Goal: Task Accomplishment & Management: Use online tool/utility

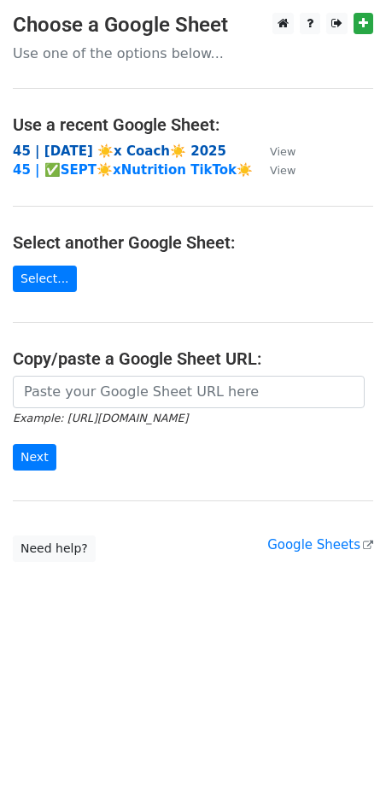
click at [132, 150] on strong "45 | SEP 24 ☀️x Coach☀️ 2025" at bounding box center [120, 151] width 214 height 15
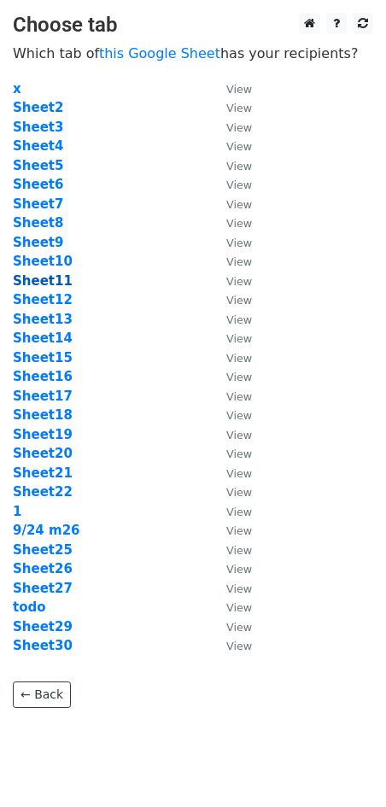
click at [44, 276] on strong "Sheet11" at bounding box center [43, 280] width 60 height 15
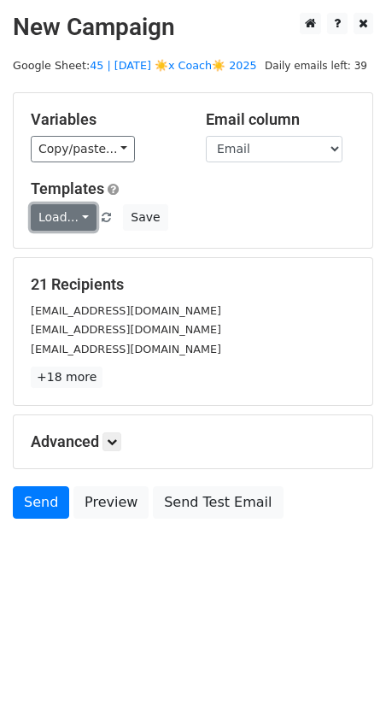
click at [77, 220] on link "Load..." at bounding box center [64, 217] width 66 height 26
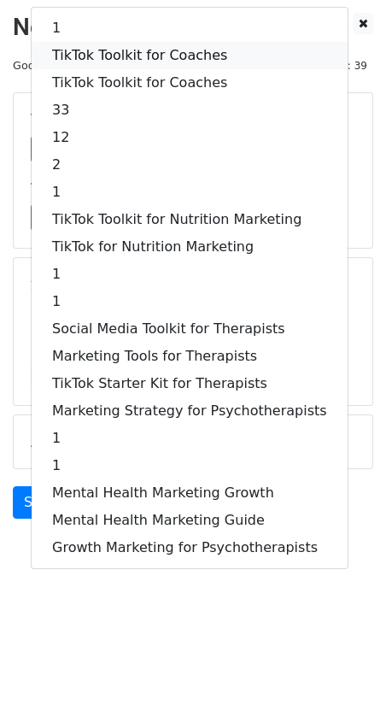
click at [154, 51] on link "TikTok Toolkit for Coaches" at bounding box center [190, 55] width 316 height 27
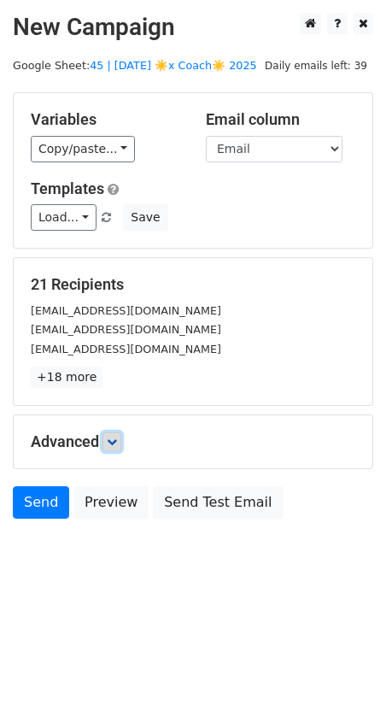
click at [117, 438] on icon at bounding box center [112, 442] width 10 height 10
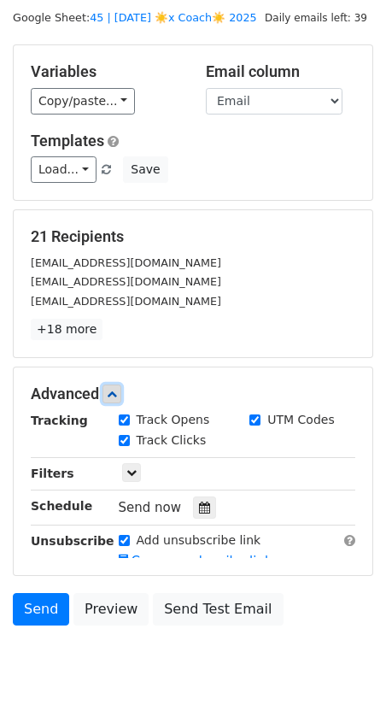
scroll to position [123, 0]
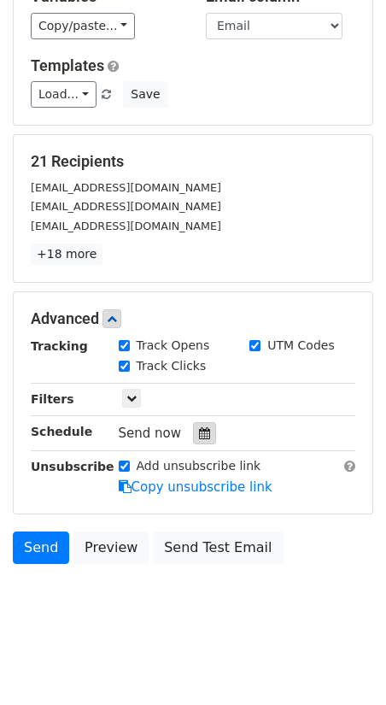
click at [199, 427] on icon at bounding box center [204, 433] width 11 height 12
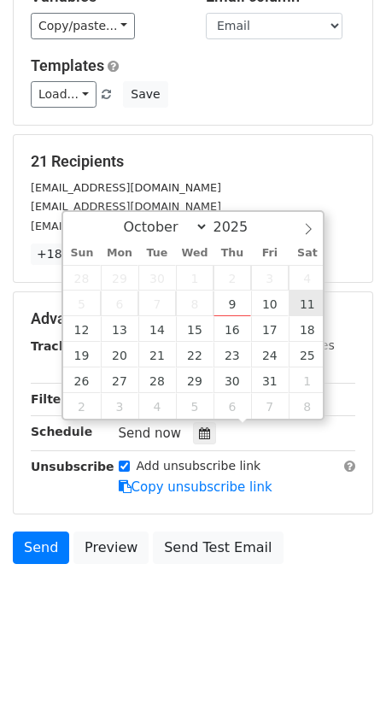
type input "2025-10-11 12:00"
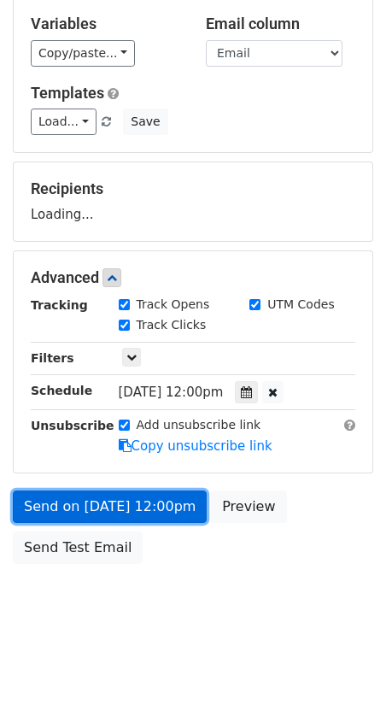
click at [157, 495] on link "Send on Oct 11 at 12:00pm" at bounding box center [110, 506] width 194 height 32
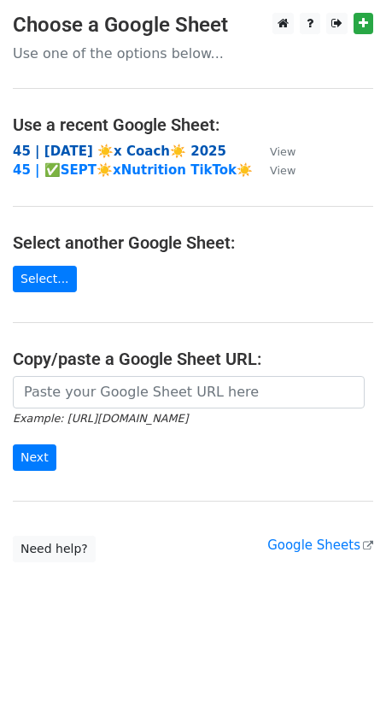
click at [124, 152] on strong "45 | [DATE] ☀️x Coach☀️ 2025" at bounding box center [120, 151] width 214 height 15
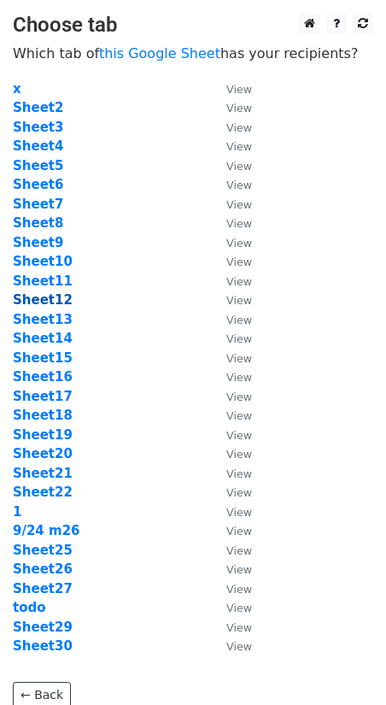
click at [44, 294] on strong "Sheet12" at bounding box center [43, 299] width 60 height 15
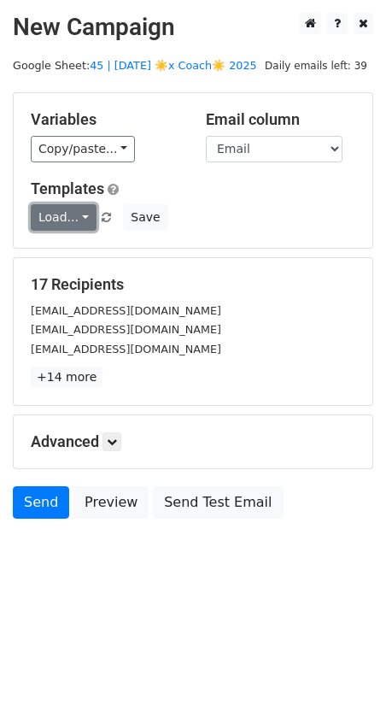
click at [67, 211] on link "Load..." at bounding box center [64, 217] width 66 height 26
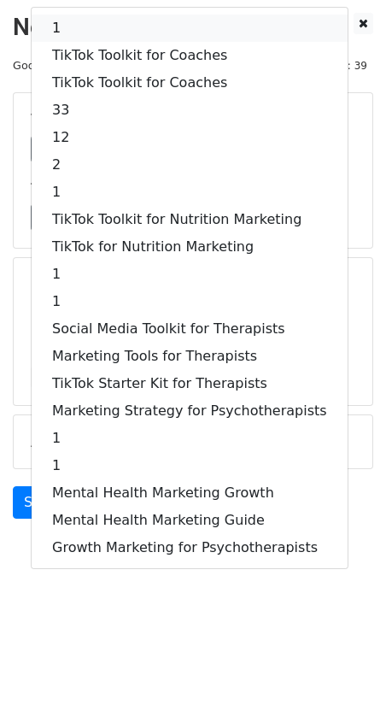
click at [131, 34] on link "1" at bounding box center [190, 28] width 316 height 27
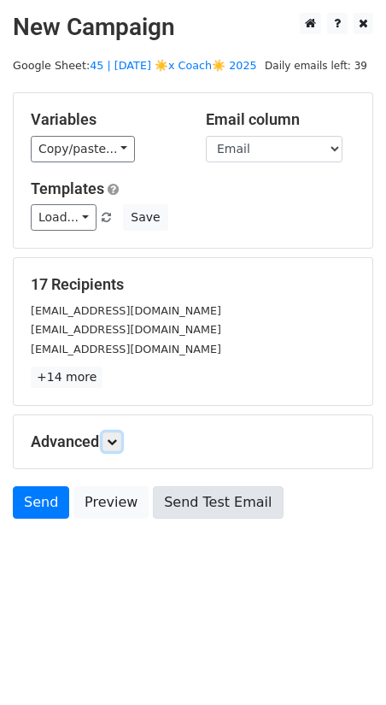
drag, startPoint x: 119, startPoint y: 439, endPoint x: 184, endPoint y: 533, distance: 114.2
click at [117, 439] on icon at bounding box center [112, 442] width 10 height 10
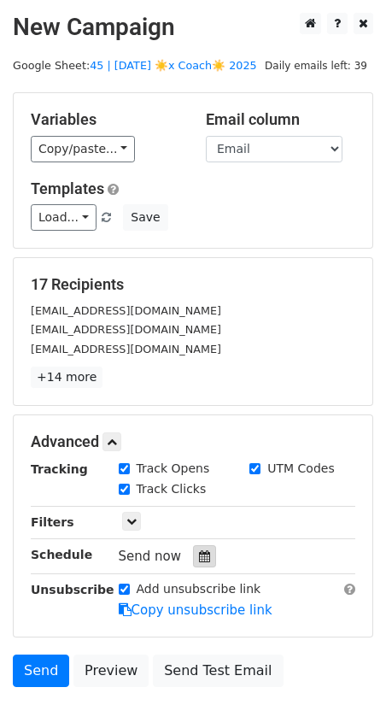
click at [199, 554] on icon at bounding box center [204, 556] width 11 height 12
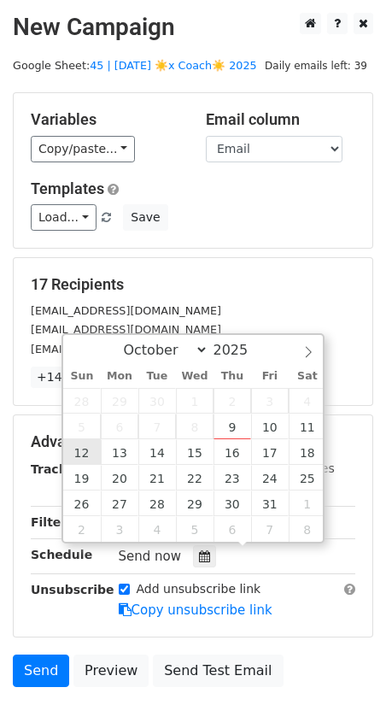
type input "2025-10-12 12:00"
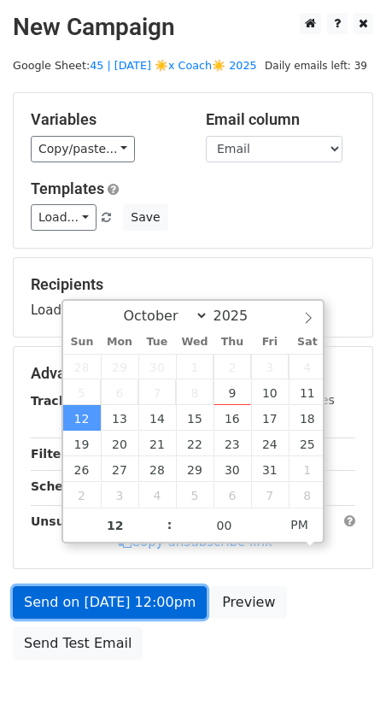
click at [97, 586] on link "Send on Oct 12 at 12:00pm" at bounding box center [110, 602] width 194 height 32
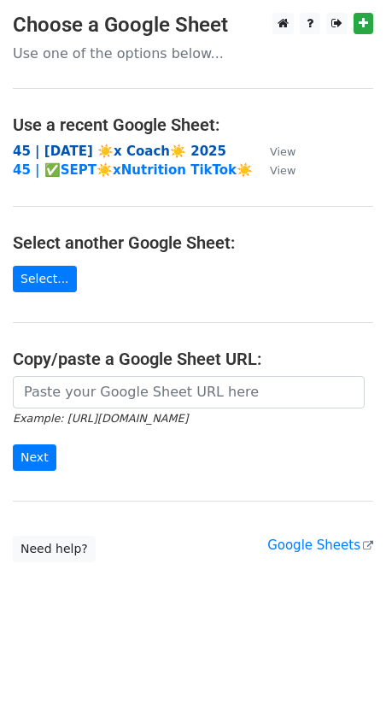
click at [143, 144] on strong "45 | [DATE] ☀️x Coach☀️ 2025" at bounding box center [120, 151] width 214 height 15
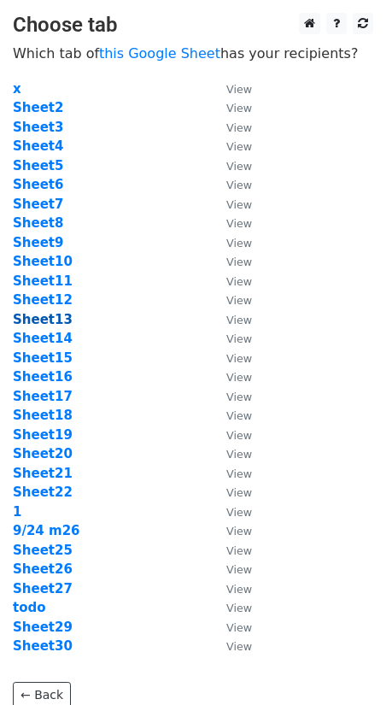
click at [52, 319] on strong "Sheet13" at bounding box center [43, 319] width 60 height 15
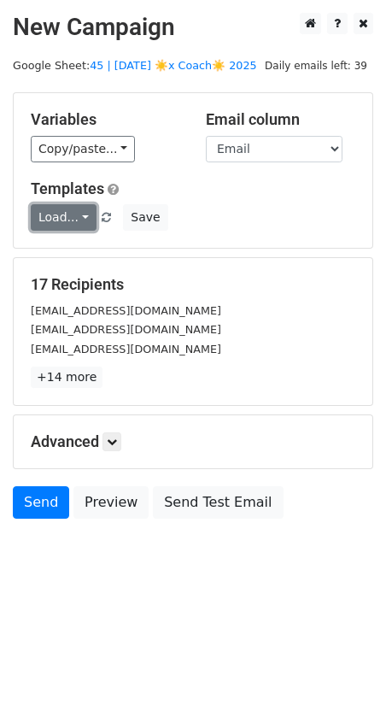
click at [63, 213] on link "Load..." at bounding box center [64, 217] width 66 height 26
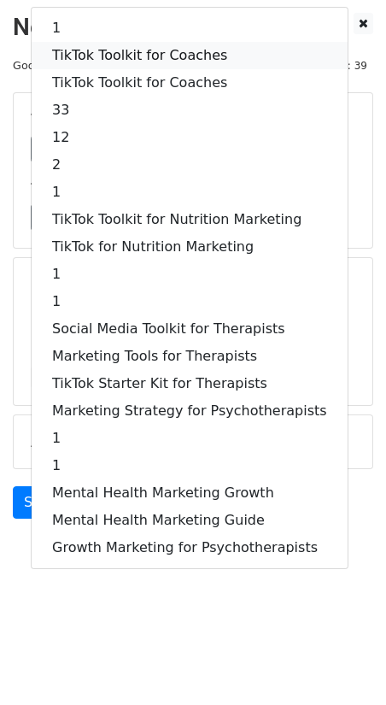
click at [134, 44] on link "TikTok Toolkit for Coaches" at bounding box center [190, 55] width 316 height 27
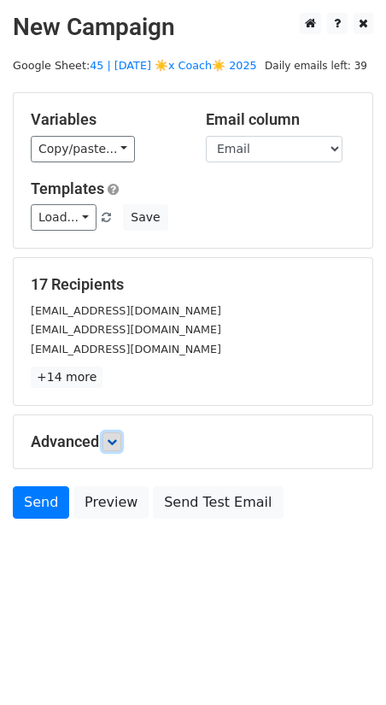
click at [117, 441] on icon at bounding box center [112, 442] width 10 height 10
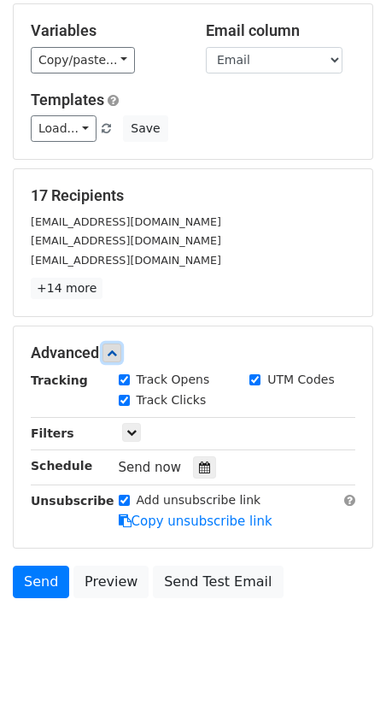
scroll to position [123, 0]
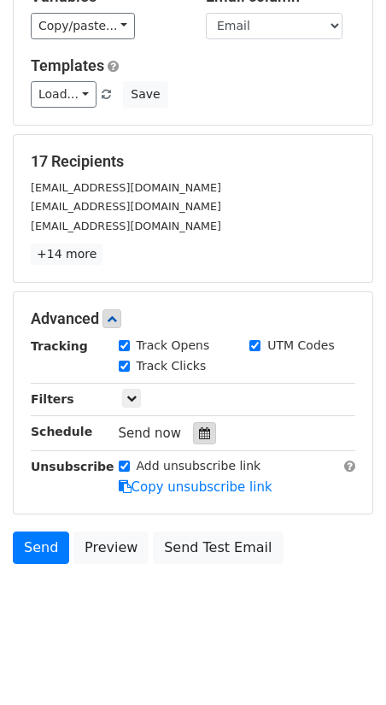
click at [199, 427] on icon at bounding box center [204, 433] width 11 height 12
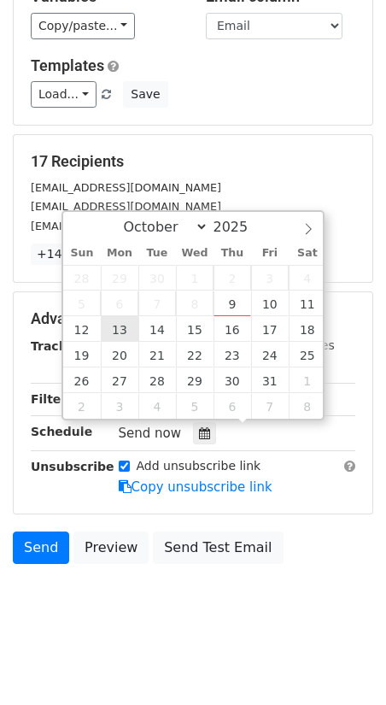
type input "2025-10-13 12:00"
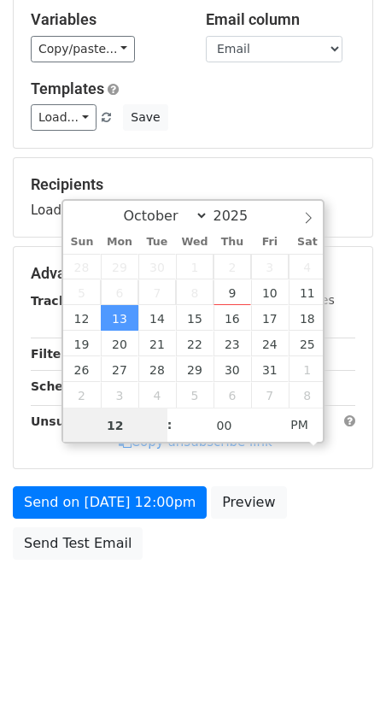
scroll to position [96, 0]
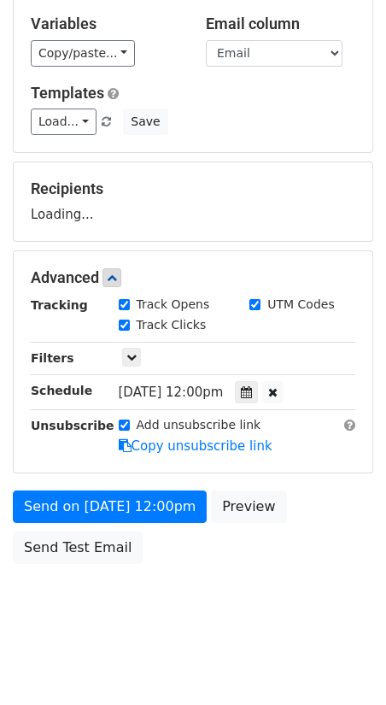
click at [120, 479] on form "Variables Copy/paste... {{Email}} Email column Email Templates Load... 1 TikTok…" at bounding box center [193, 285] width 360 height 576
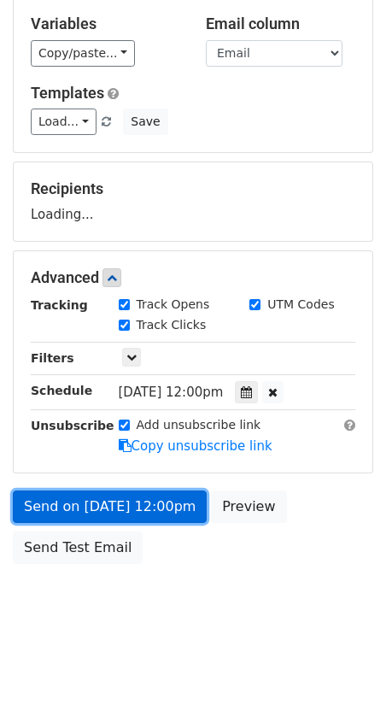
click at [106, 506] on form "Variables Copy/paste... {{Email}} Email column Email Templates Load... 1 TikTok…" at bounding box center [193, 285] width 360 height 576
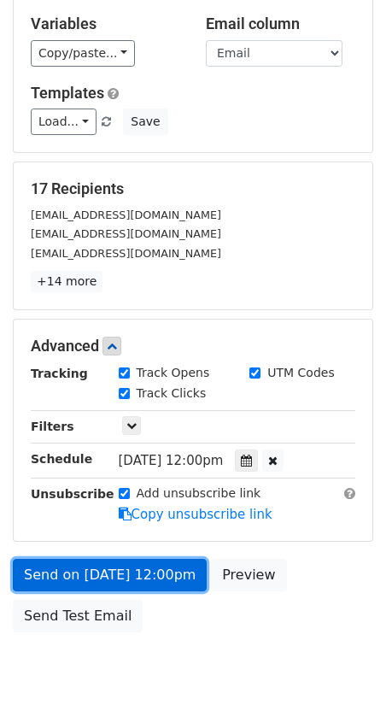
click at [79, 566] on link "Send on Oct 13 at 12:00pm" at bounding box center [110, 575] width 194 height 32
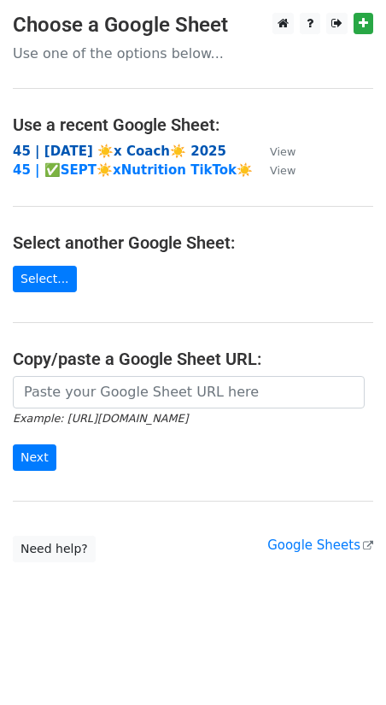
click at [154, 153] on strong "45 | [DATE] ☀️x Coach☀️ 2025" at bounding box center [120, 151] width 214 height 15
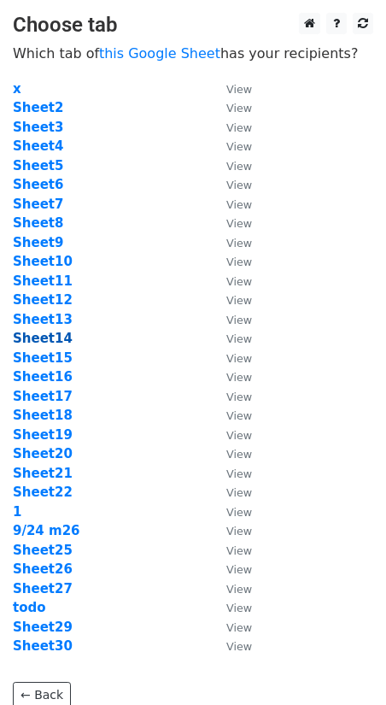
click at [62, 337] on strong "Sheet14" at bounding box center [43, 338] width 60 height 15
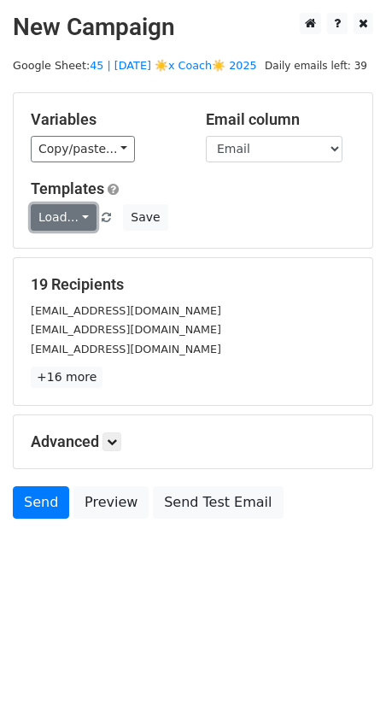
click at [70, 217] on link "Load..." at bounding box center [64, 217] width 66 height 26
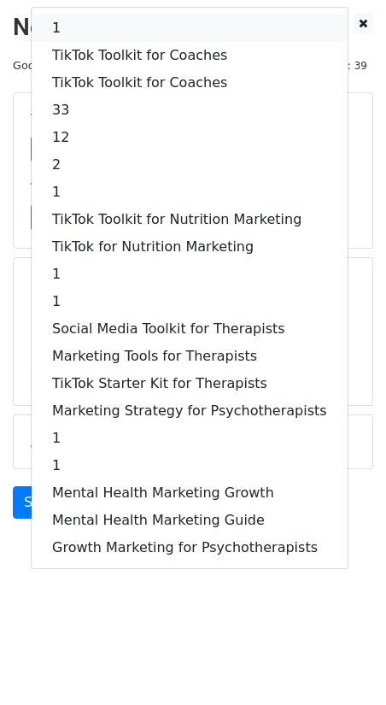
click at [135, 38] on link "1" at bounding box center [190, 28] width 316 height 27
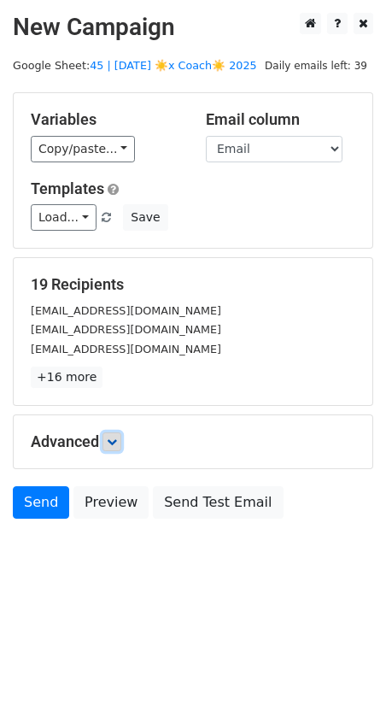
click at [117, 439] on icon at bounding box center [112, 442] width 10 height 10
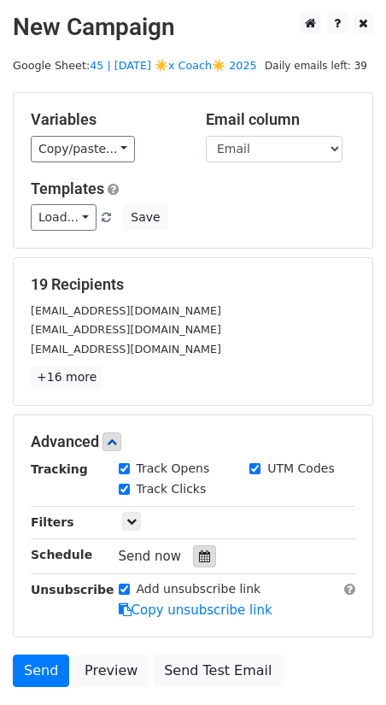
click at [199, 550] on icon at bounding box center [204, 556] width 11 height 12
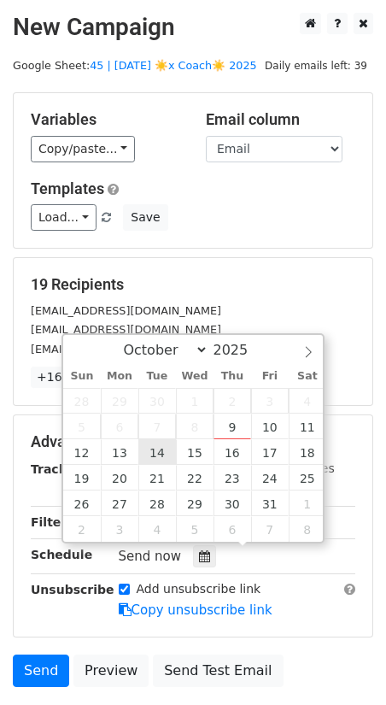
type input "2025-10-14 12:00"
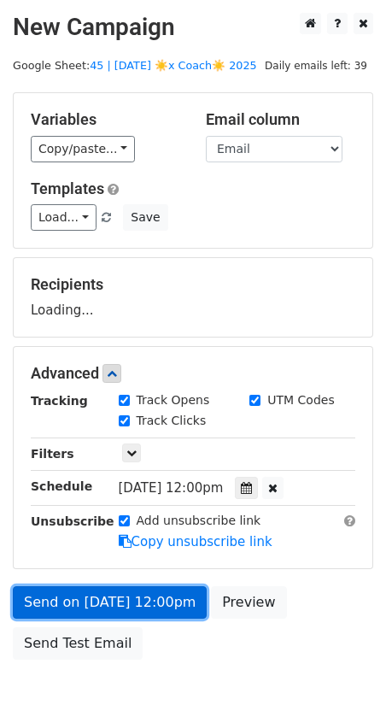
click at [111, 590] on link "Send on Oct 14 at 12:00pm" at bounding box center [110, 602] width 194 height 32
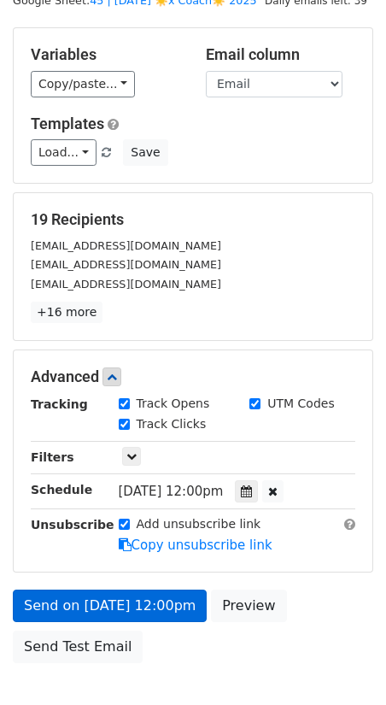
scroll to position [70, 0]
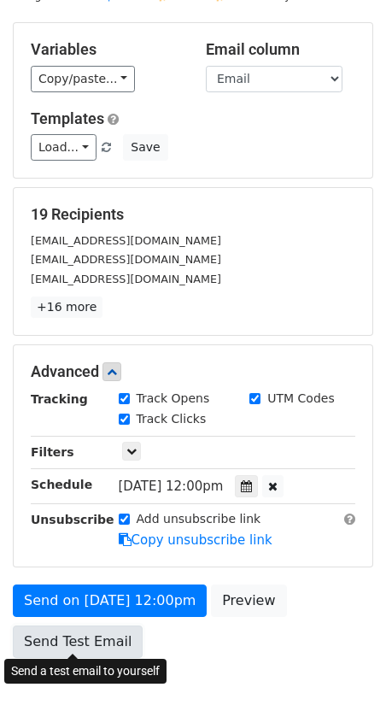
click at [82, 651] on link "Send Test Email" at bounding box center [78, 641] width 130 height 32
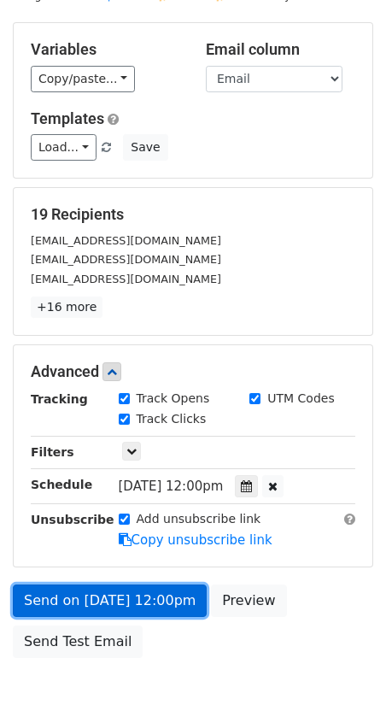
click at [98, 585] on link "Send on Oct 14 at 12:00pm" at bounding box center [110, 600] width 194 height 32
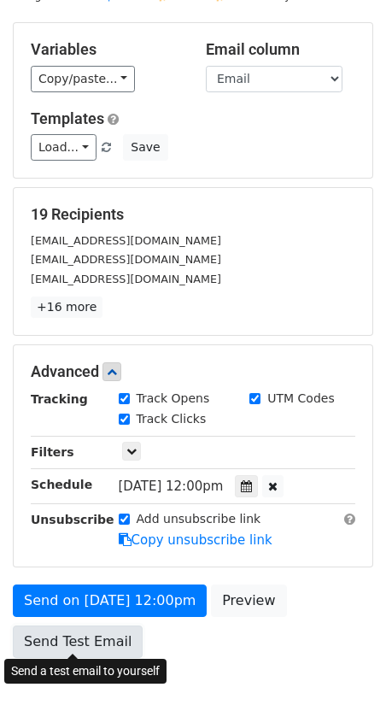
click at [74, 651] on link "Send Test Email" at bounding box center [78, 641] width 130 height 32
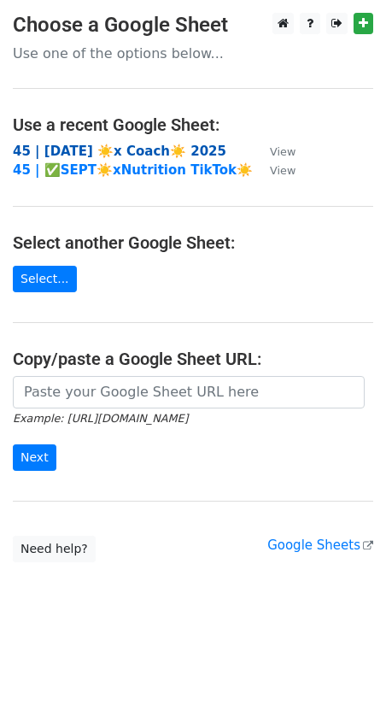
click at [134, 156] on strong "45 | [DATE] ☀️x Coach☀️ 2025" at bounding box center [120, 151] width 214 height 15
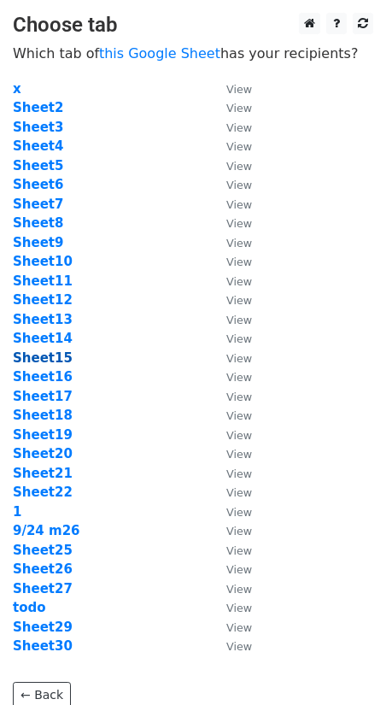
click at [47, 358] on strong "Sheet15" at bounding box center [43, 357] width 60 height 15
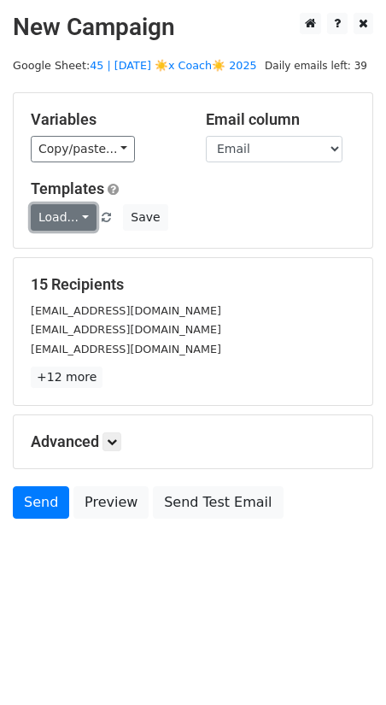
click at [72, 220] on link "Load..." at bounding box center [64, 217] width 66 height 26
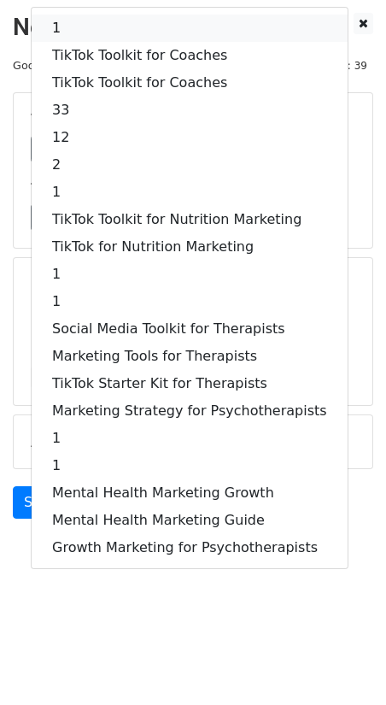
click at [132, 31] on link "1" at bounding box center [190, 28] width 316 height 27
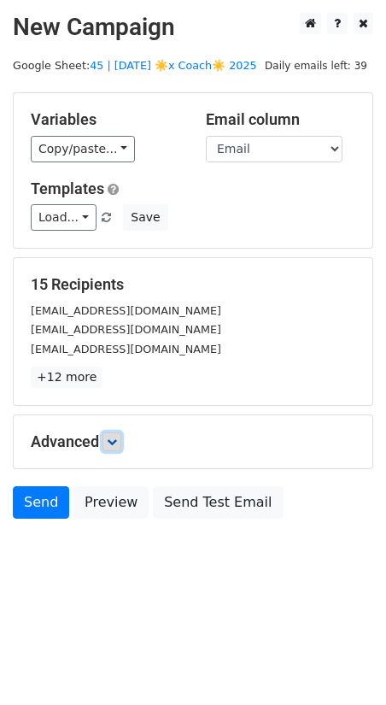
click at [120, 443] on link at bounding box center [112, 441] width 19 height 19
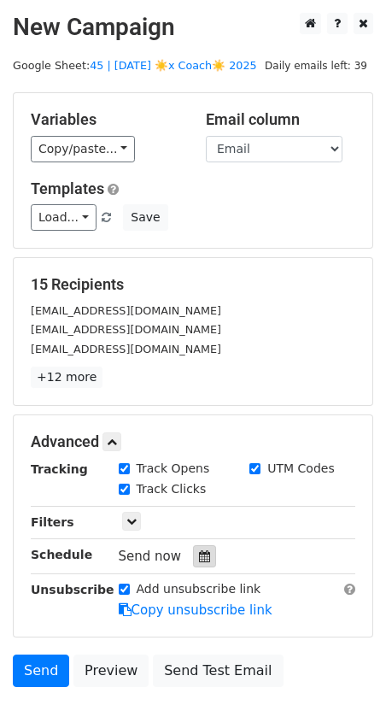
click at [193, 545] on div at bounding box center [204, 556] width 23 height 22
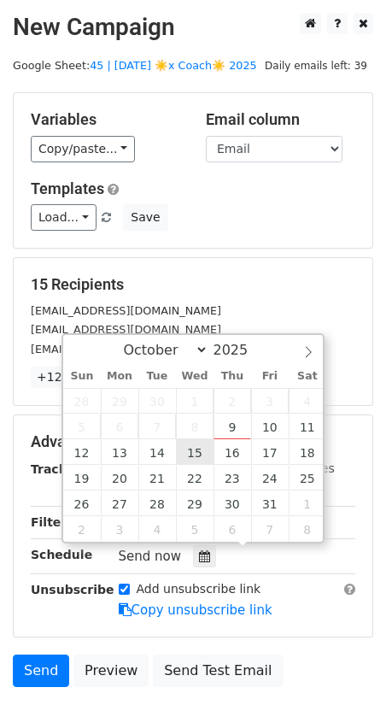
type input "[DATE] 12:00"
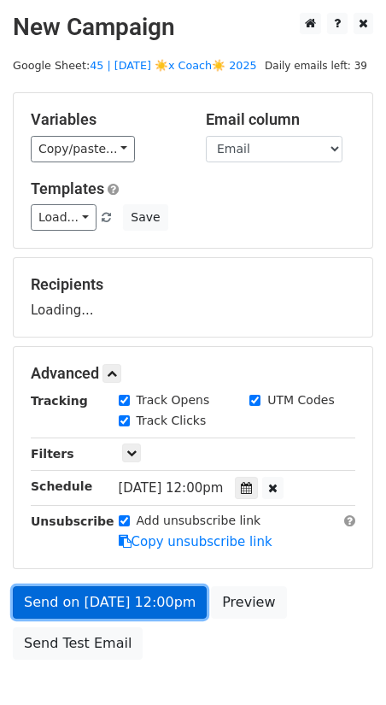
click at [125, 599] on link "Send on [DATE] 12:00pm" at bounding box center [110, 602] width 194 height 32
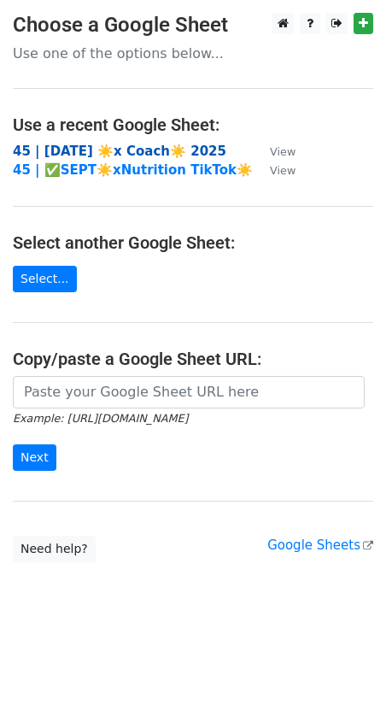
click at [109, 144] on strong "45 | [DATE] ☀️x Coach☀️ 2025" at bounding box center [120, 151] width 214 height 15
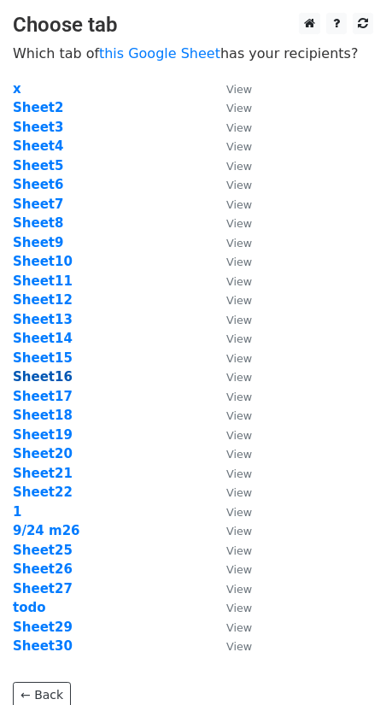
click at [52, 377] on strong "Sheet16" at bounding box center [43, 376] width 60 height 15
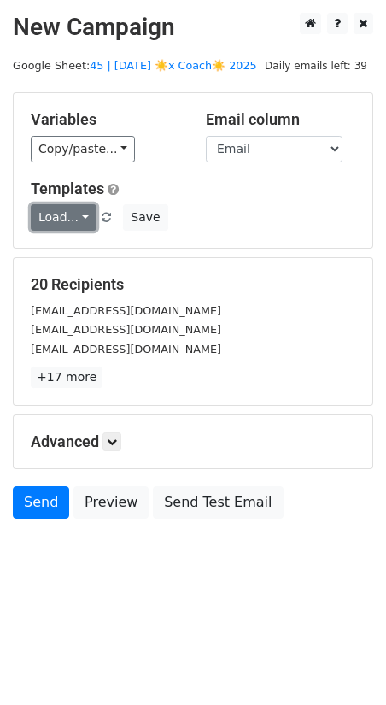
click at [74, 217] on link "Load..." at bounding box center [64, 217] width 66 height 26
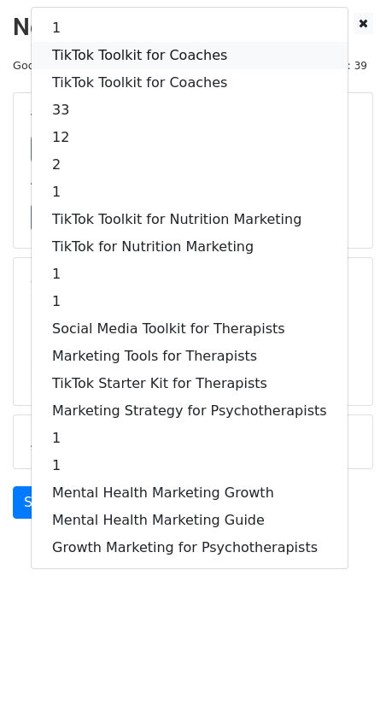
click at [122, 60] on link "TikTok Toolkit for Coaches" at bounding box center [190, 55] width 316 height 27
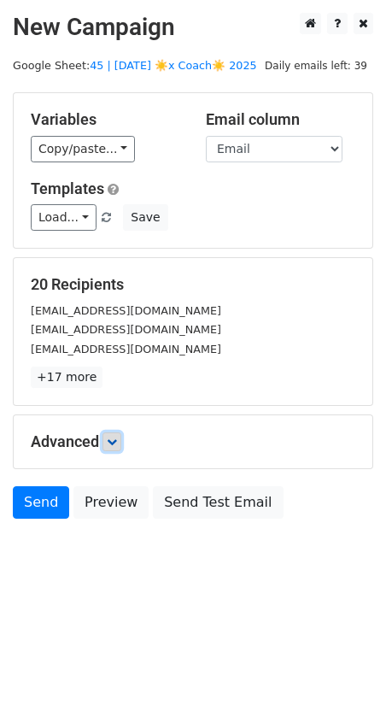
click at [110, 441] on icon at bounding box center [112, 442] width 10 height 10
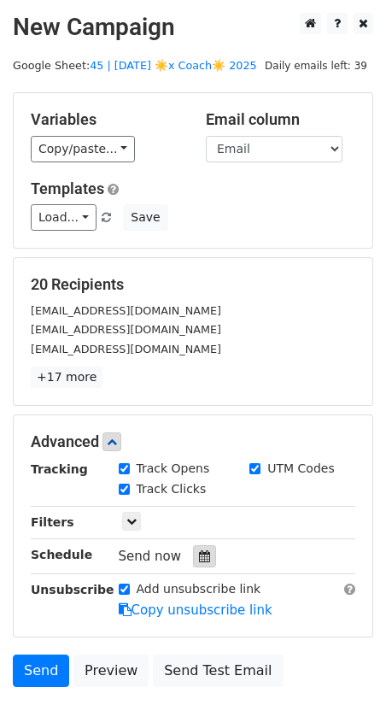
click at [199, 551] on icon at bounding box center [204, 556] width 11 height 12
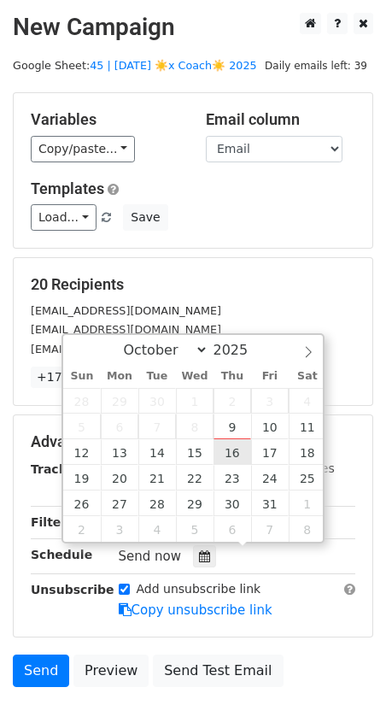
type input "[DATE] 12:00"
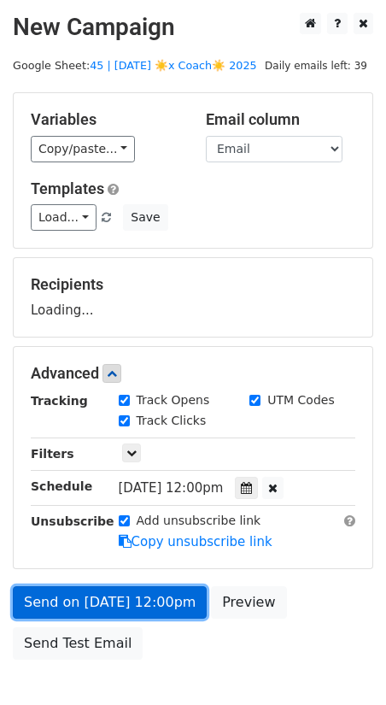
click at [138, 601] on link "Send on Oct 16 at 12:00pm" at bounding box center [110, 602] width 194 height 32
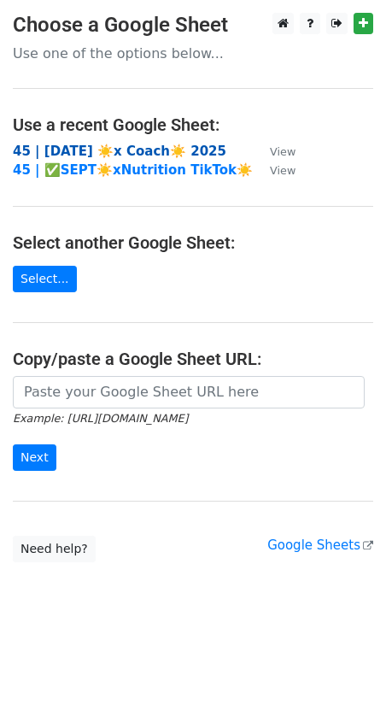
click at [144, 144] on strong "45 | [DATE] ☀️x Coach☀️ 2025" at bounding box center [120, 151] width 214 height 15
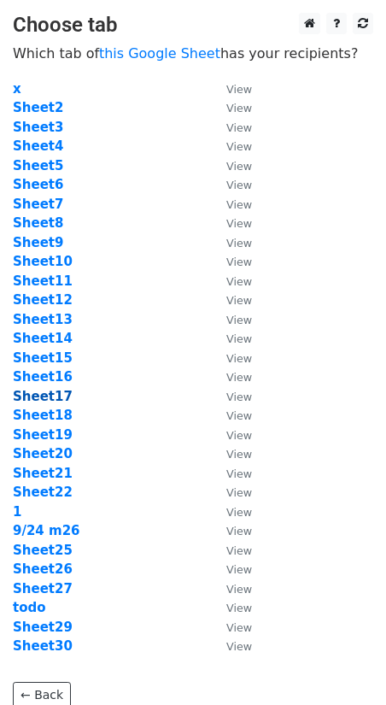
click at [58, 398] on strong "Sheet17" at bounding box center [43, 396] width 60 height 15
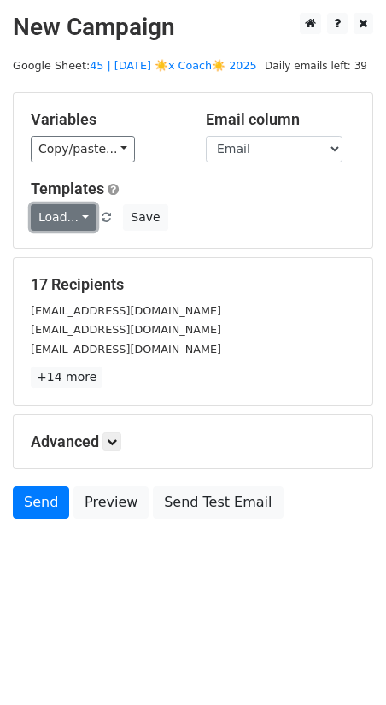
click at [62, 216] on link "Load..." at bounding box center [64, 217] width 66 height 26
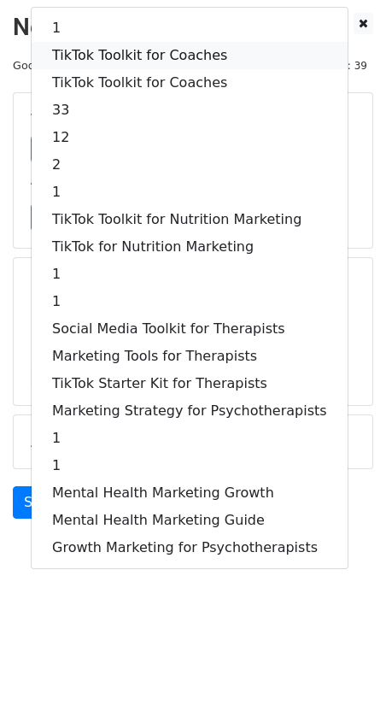
click at [131, 52] on link "TikTok Toolkit for Coaches" at bounding box center [190, 55] width 316 height 27
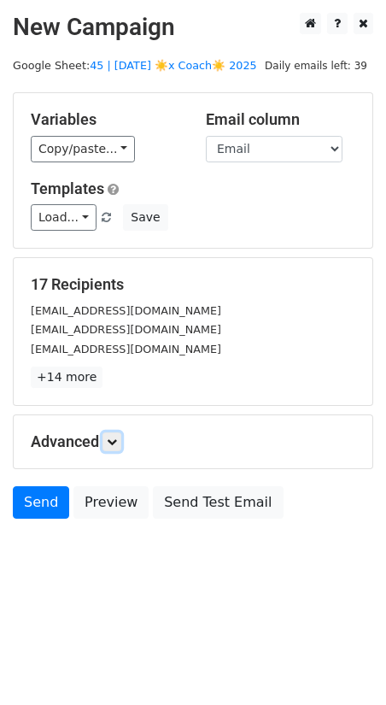
drag, startPoint x: 120, startPoint y: 441, endPoint x: 129, endPoint y: 465, distance: 25.7
click at [117, 441] on icon at bounding box center [112, 442] width 10 height 10
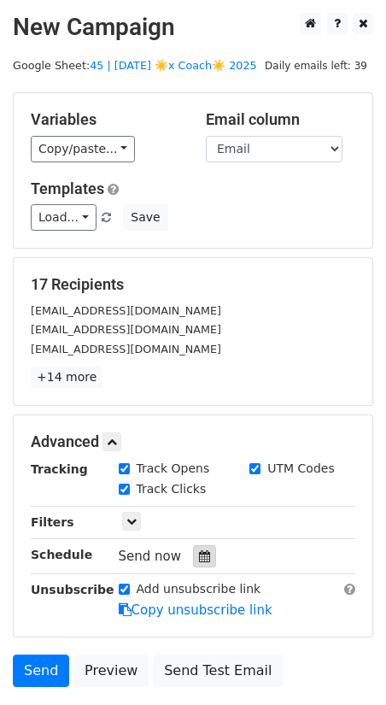
click at [193, 561] on div at bounding box center [204, 556] width 23 height 22
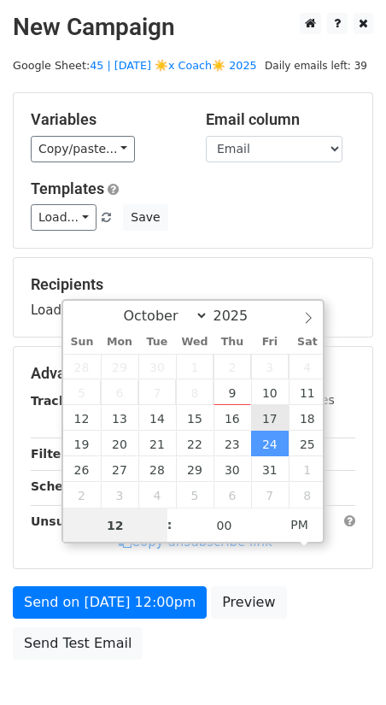
type input "2025-10-17 12:00"
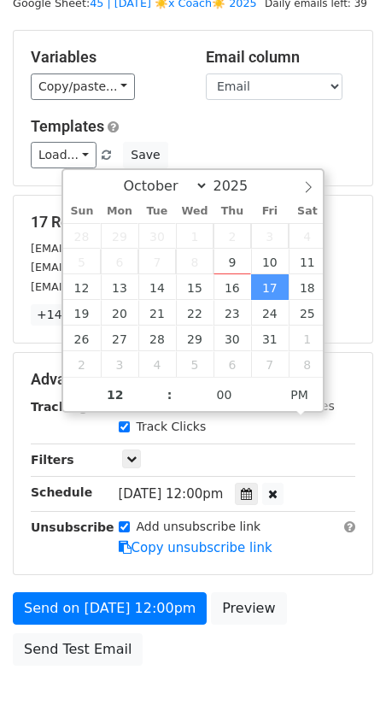
scroll to position [96, 0]
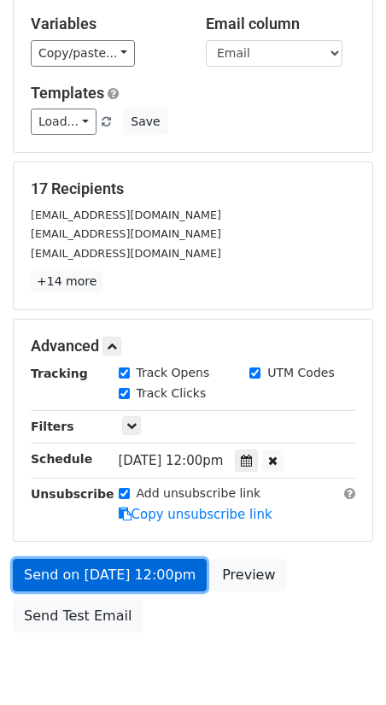
click at [116, 572] on link "Send on Oct 17 at 12:00pm" at bounding box center [110, 575] width 194 height 32
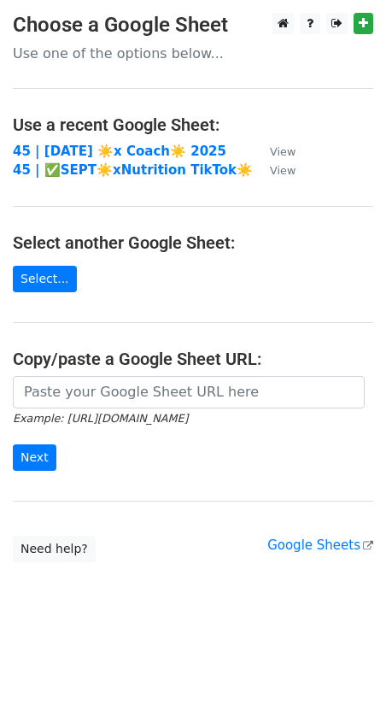
click at [155, 159] on td "45 | [DATE] ☀️x Coach☀️ 2025" at bounding box center [133, 152] width 240 height 20
click at [154, 153] on strong "45 | [DATE] ☀️x Coach☀️ 2025" at bounding box center [120, 151] width 214 height 15
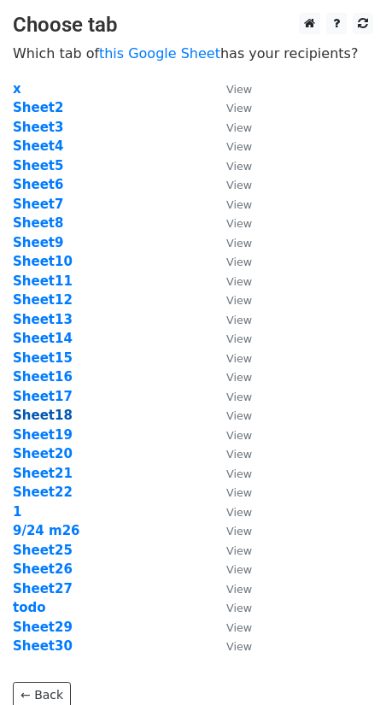
click at [51, 419] on strong "Sheet18" at bounding box center [43, 414] width 60 height 15
